Goal: Information Seeking & Learning: Learn about a topic

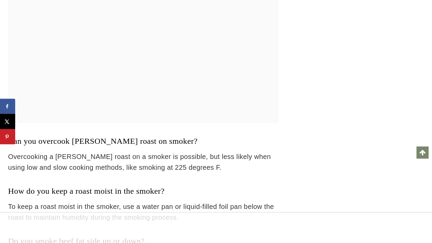
scroll to position [4957, 0]
